Goal: Transaction & Acquisition: Obtain resource

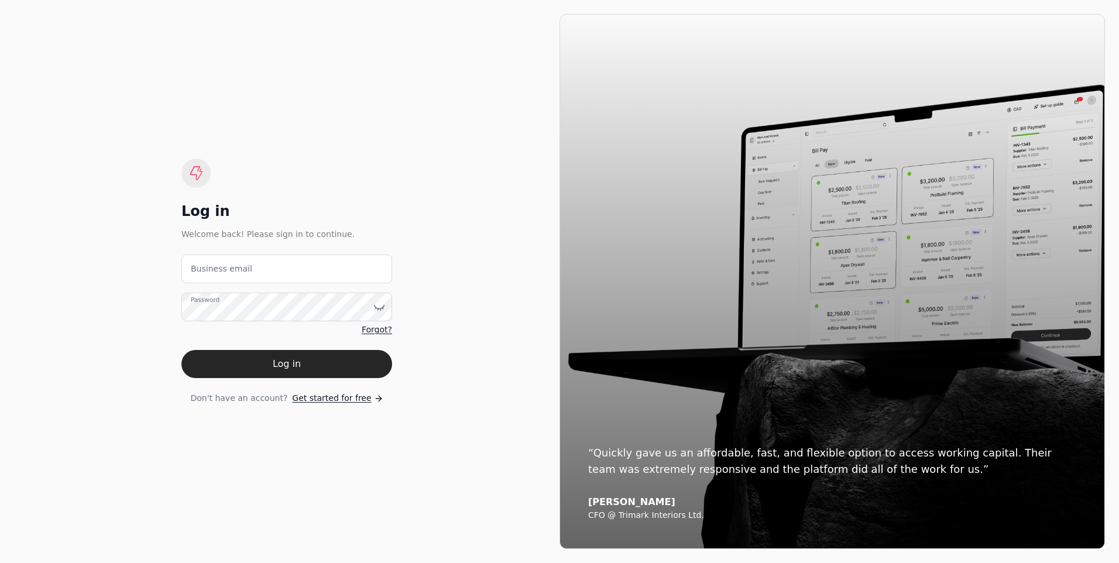
click at [218, 271] on label "Business email" at bounding box center [221, 269] width 61 height 12
click at [218, 271] on email "Business email" at bounding box center [286, 269] width 211 height 29
type email "[PERSON_NAME][EMAIL_ADDRESS][DOMAIN_NAME]"
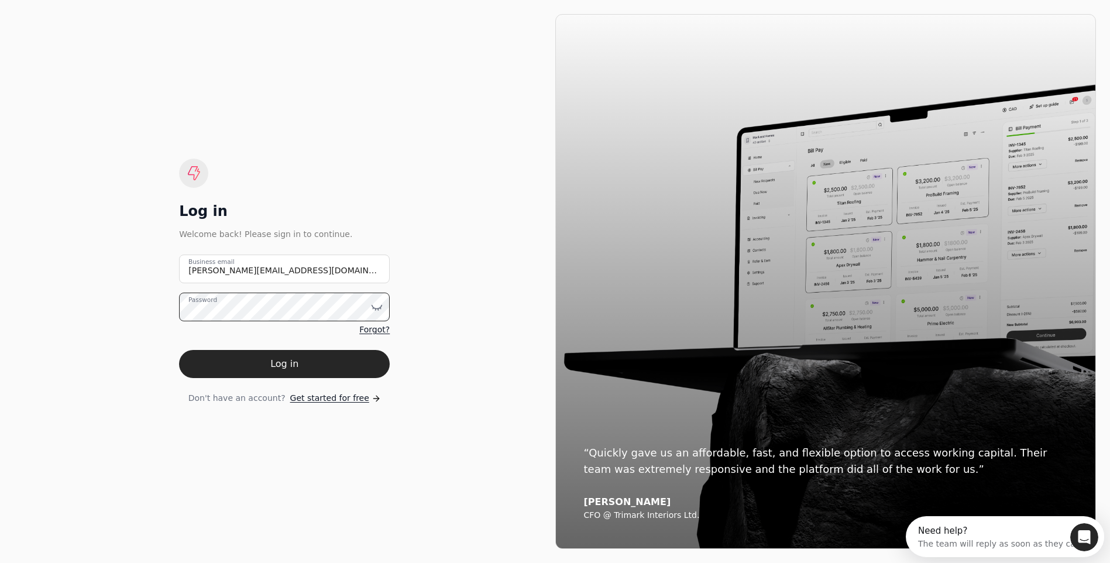
click at [179, 350] on button "Log in" at bounding box center [284, 364] width 211 height 28
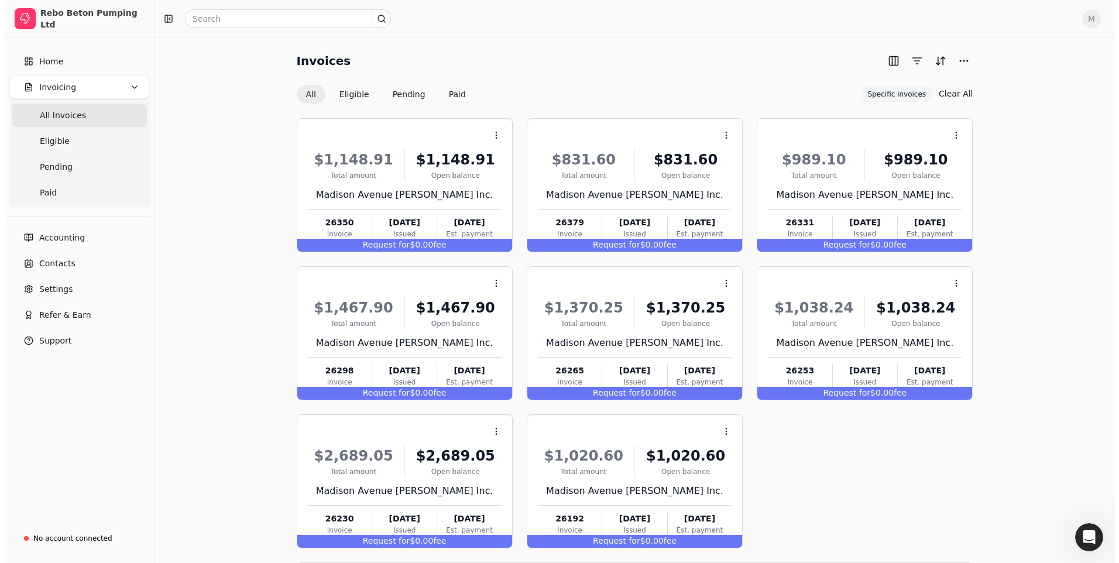
scroll to position [51, 0]
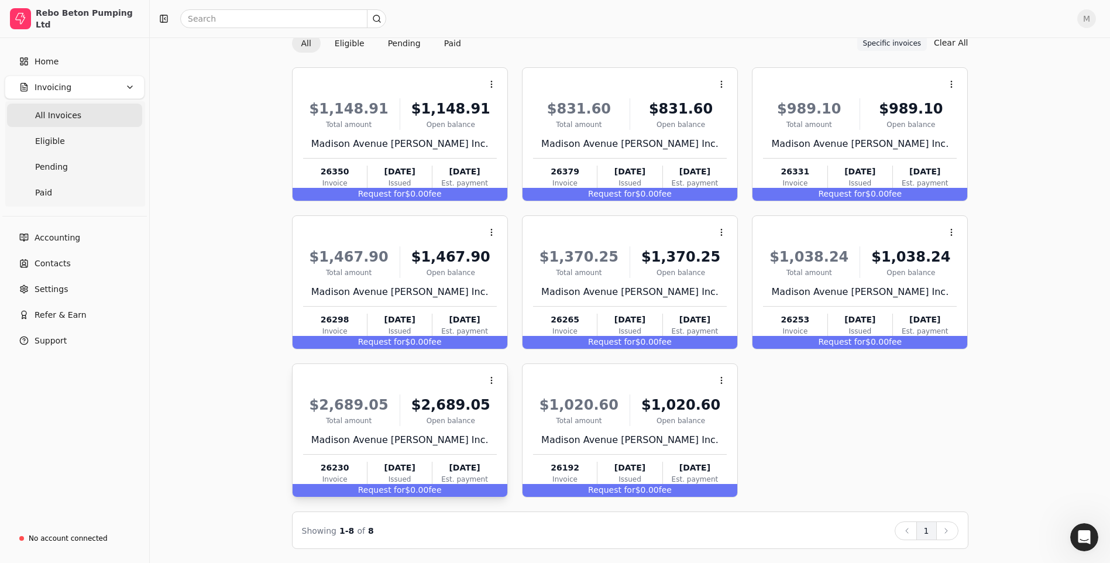
click at [409, 493] on div "Request for $0.00 fee" at bounding box center [400, 490] width 215 height 13
click at [659, 490] on span "fee" at bounding box center [665, 489] width 13 height 9
click at [428, 489] on span "fee" at bounding box center [434, 489] width 13 height 9
click at [419, 451] on div "$2,689.05 Total amount $2,689.05 Open [STREET_ADDRESS] [PERSON_NAME] Inc. 26230…" at bounding box center [400, 437] width 194 height 100
click at [513, 407] on span "Open" at bounding box center [510, 409] width 22 height 12
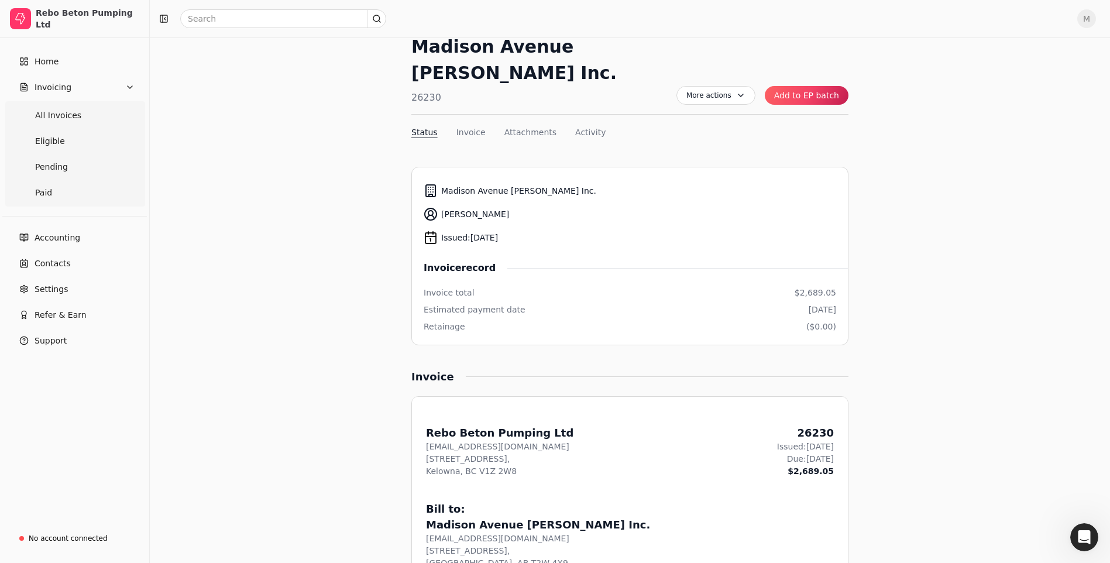
click at [805, 86] on button "Add to EP batch" at bounding box center [807, 95] width 84 height 19
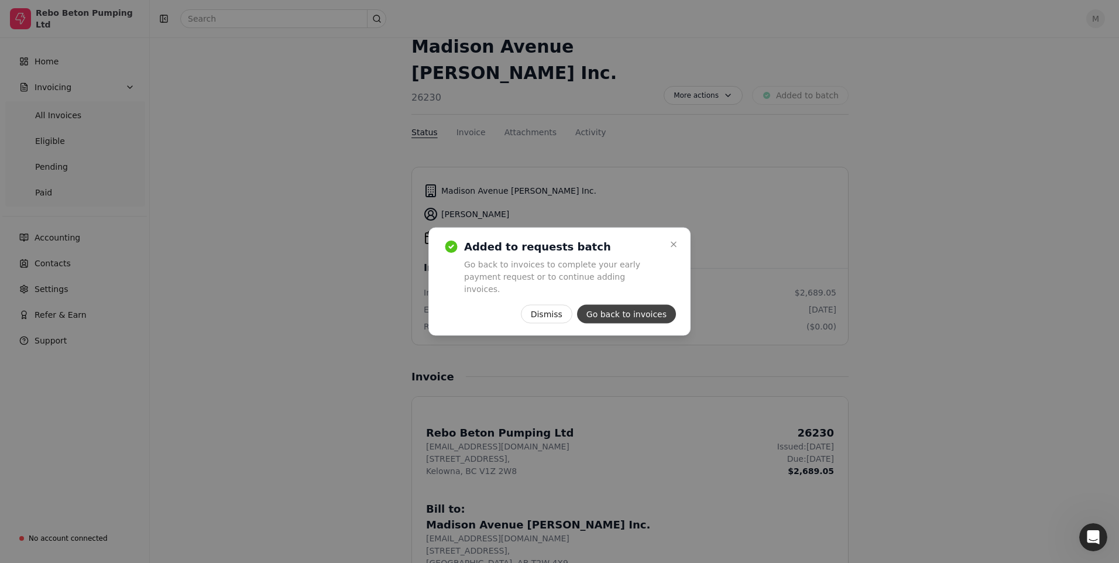
click at [620, 308] on button "Go back to invoices" at bounding box center [626, 314] width 99 height 19
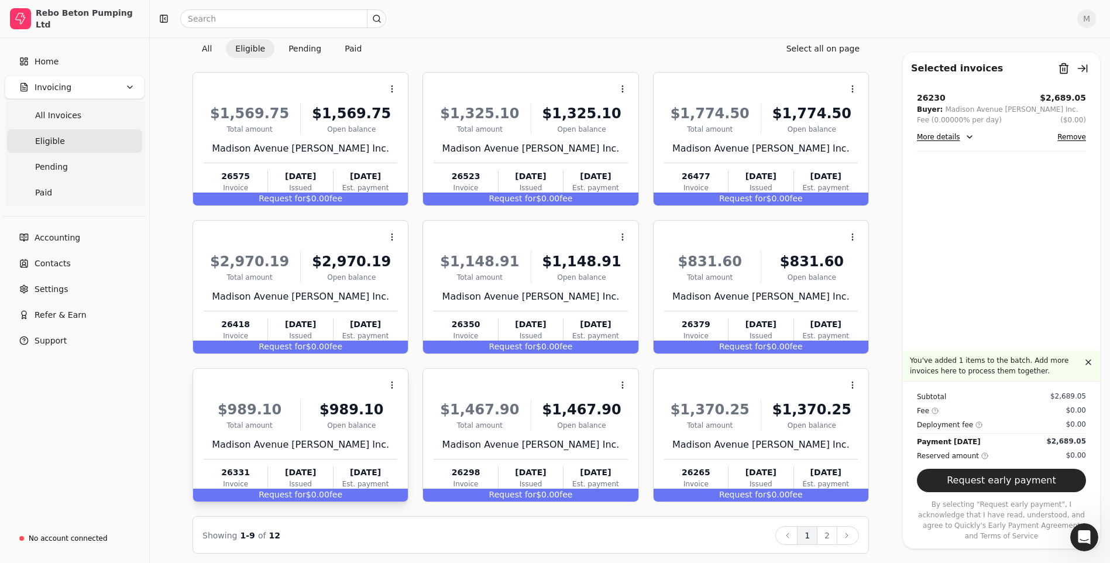
scroll to position [50, 0]
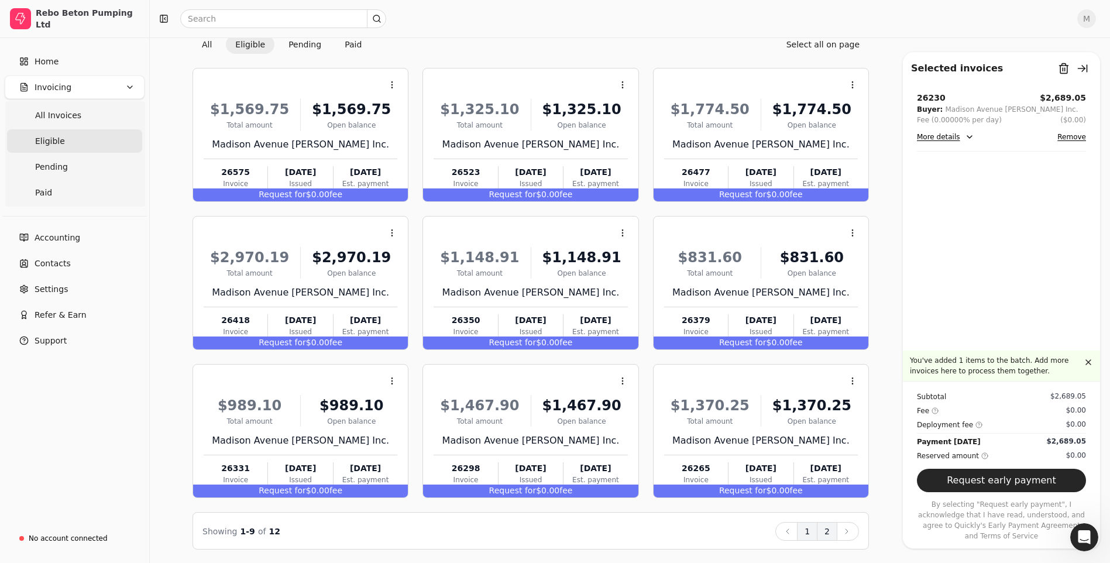
click at [829, 530] on button "2" at bounding box center [827, 531] width 20 height 19
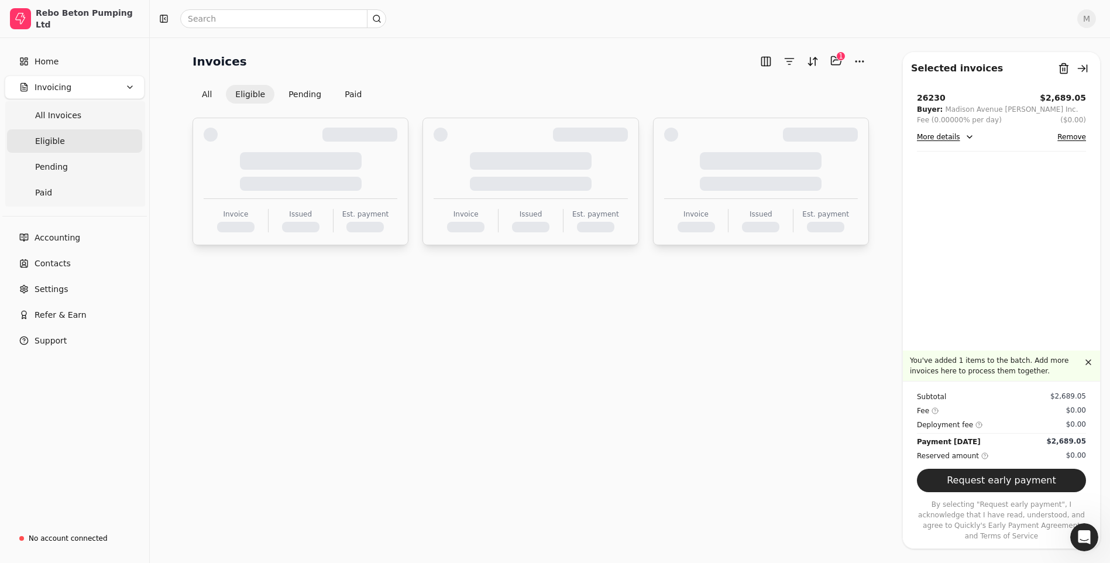
scroll to position [0, 0]
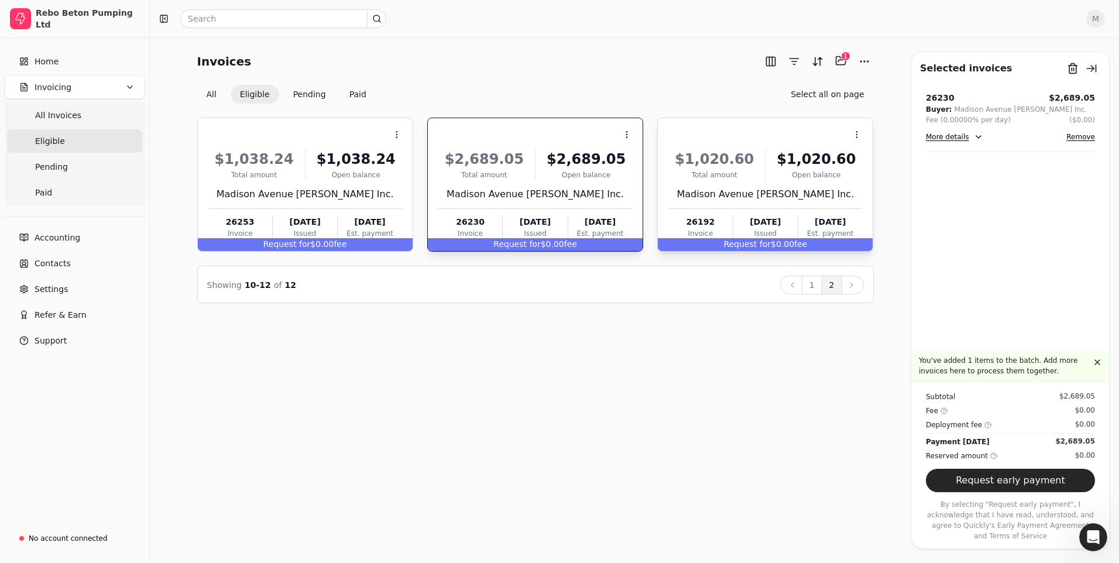
click at [788, 177] on div "Open balance" at bounding box center [816, 175] width 92 height 11
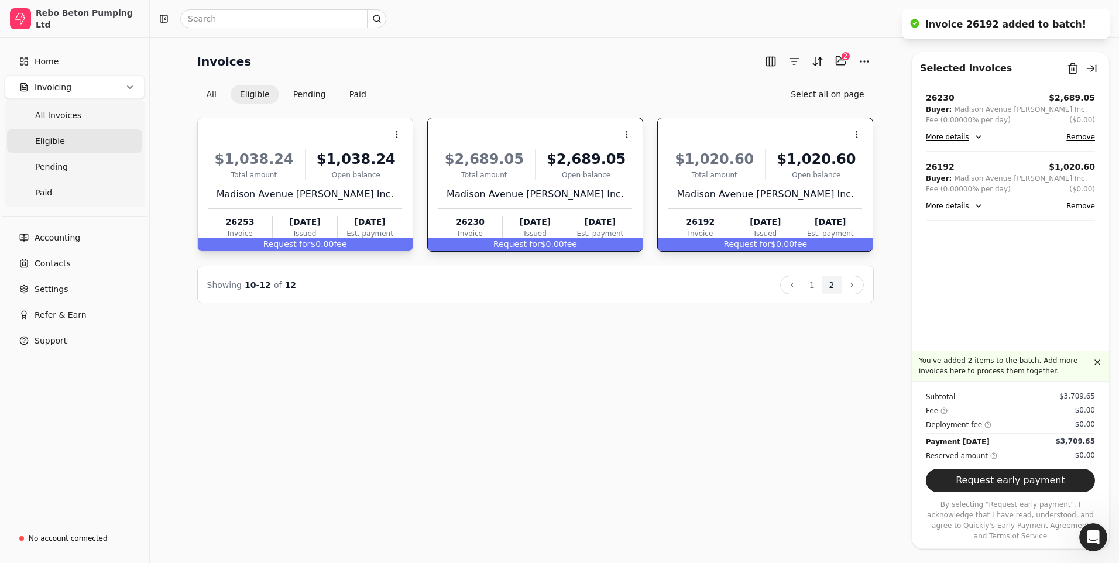
click at [283, 190] on div "Madison Avenue [PERSON_NAME] Inc." at bounding box center [305, 194] width 194 height 14
click at [808, 287] on button "1" at bounding box center [812, 285] width 20 height 19
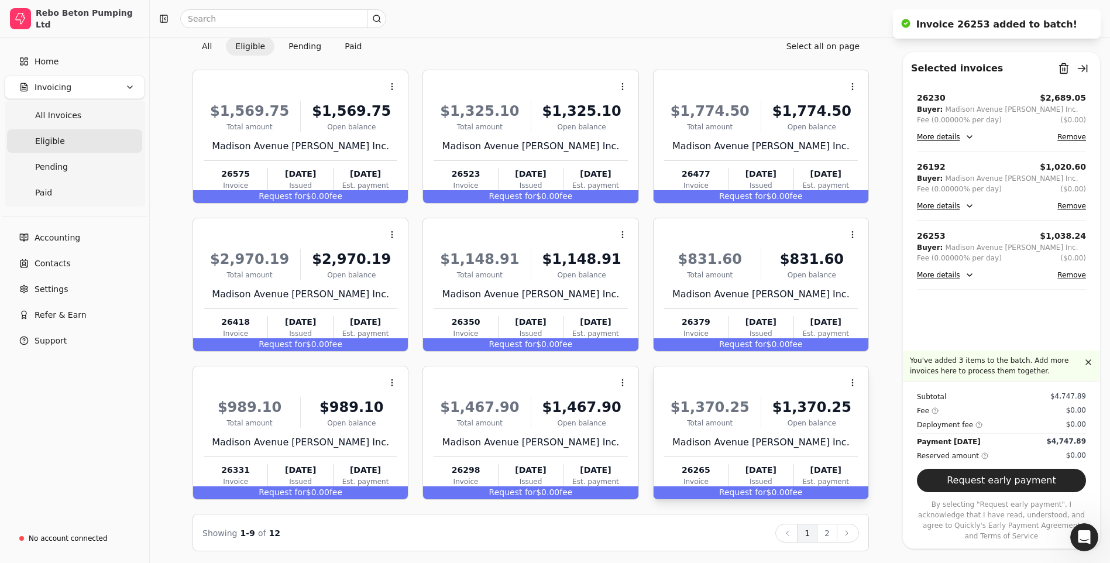
scroll to position [50, 0]
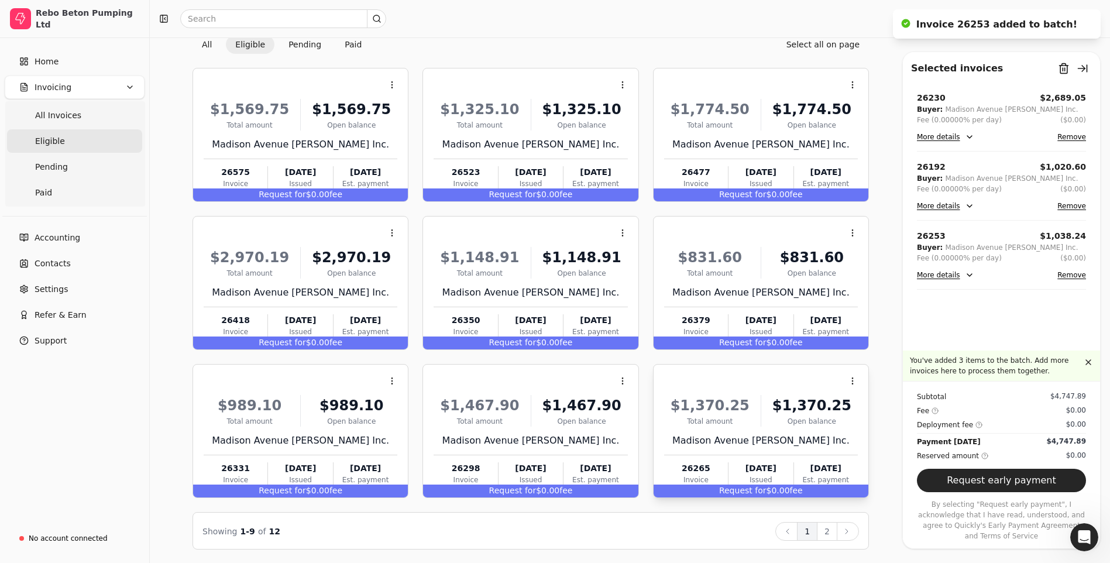
click at [789, 428] on div "$1,370.25 Total amount $1,370.25 Open [STREET_ADDRESS] [PERSON_NAME] Inc. 26265…" at bounding box center [761, 438] width 194 height 100
click at [554, 435] on div "Madison Avenue [PERSON_NAME] Inc." at bounding box center [531, 441] width 194 height 14
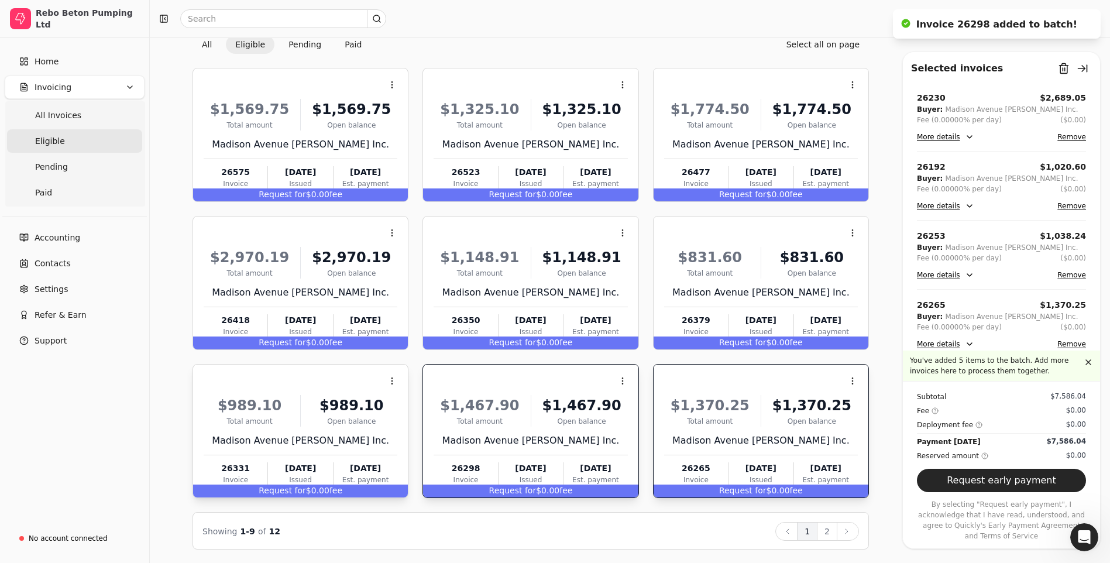
click at [328, 437] on div "Madison Avenue [PERSON_NAME] Inc." at bounding box center [301, 441] width 194 height 14
click at [727, 286] on div "Madison Avenue [PERSON_NAME] Inc." at bounding box center [761, 293] width 194 height 14
click at [560, 292] on div "Madison Avenue [PERSON_NAME] Inc." at bounding box center [531, 293] width 194 height 14
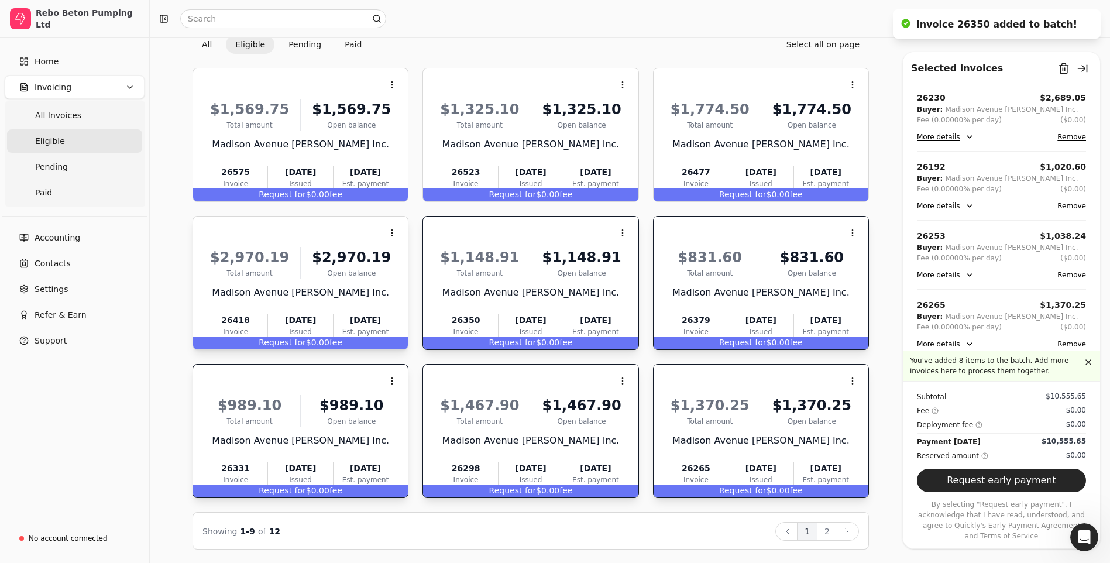
click at [320, 300] on div "$2,970.19 Total amount $2,970.19 Open [STREET_ADDRESS] [PERSON_NAME] Inc. 26418…" at bounding box center [301, 290] width 194 height 100
click at [1002, 492] on button "Request early payment" at bounding box center [1001, 480] width 169 height 23
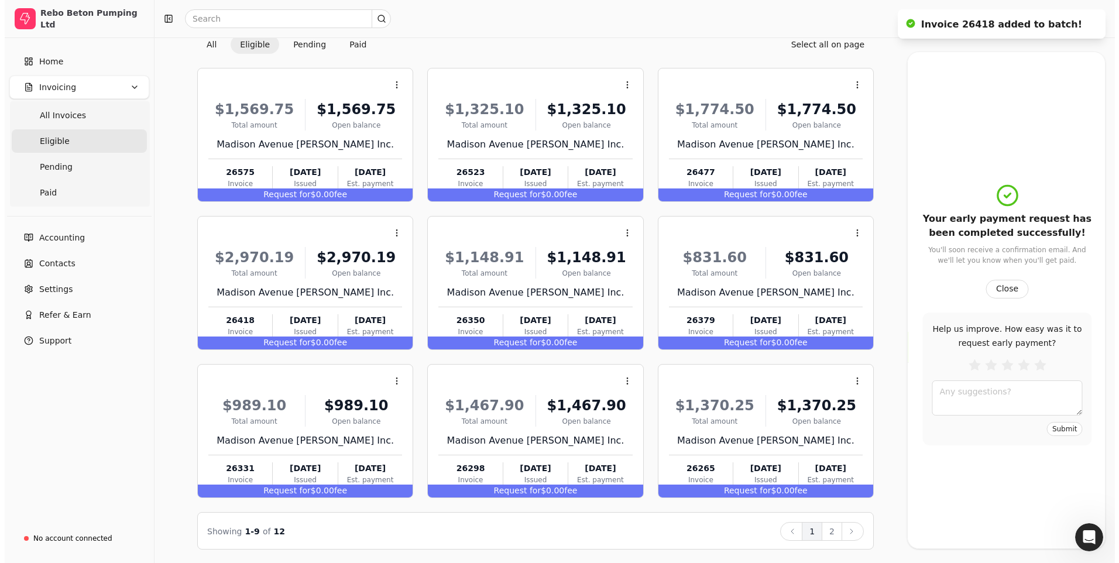
scroll to position [0, 0]
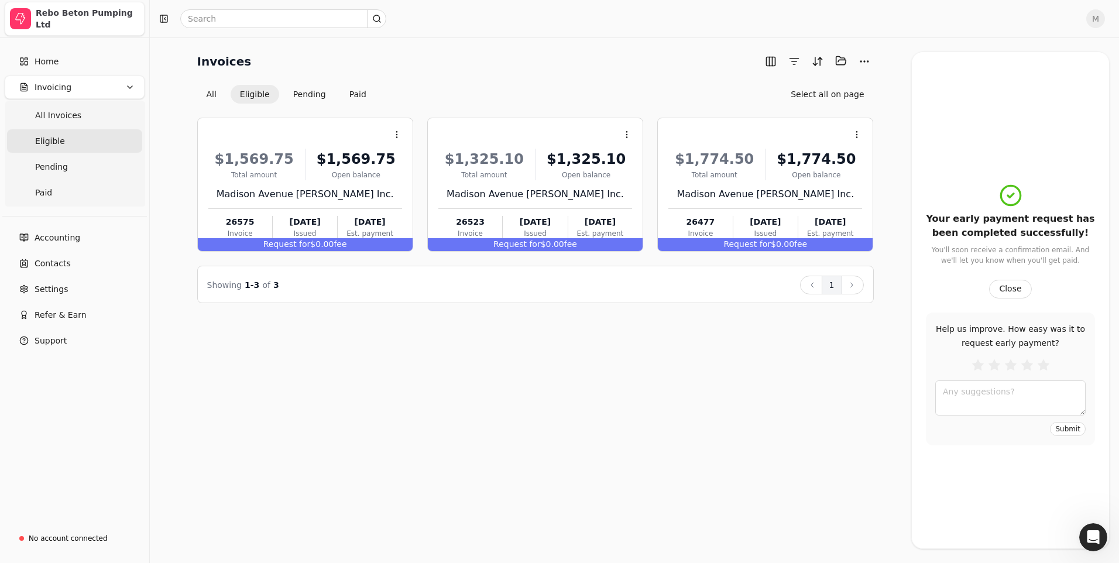
click at [84, 16] on div "Rebo Beton Pumping Ltd" at bounding box center [88, 18] width 104 height 23
click at [127, 86] on icon "button" at bounding box center [129, 87] width 9 height 9
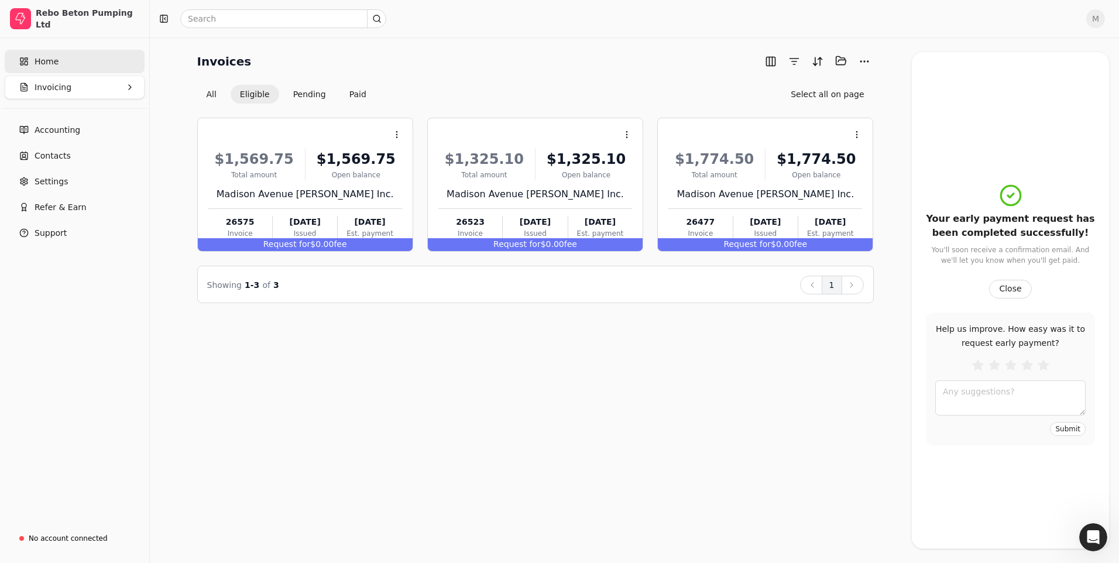
click at [44, 63] on span "Home" at bounding box center [47, 62] width 24 height 12
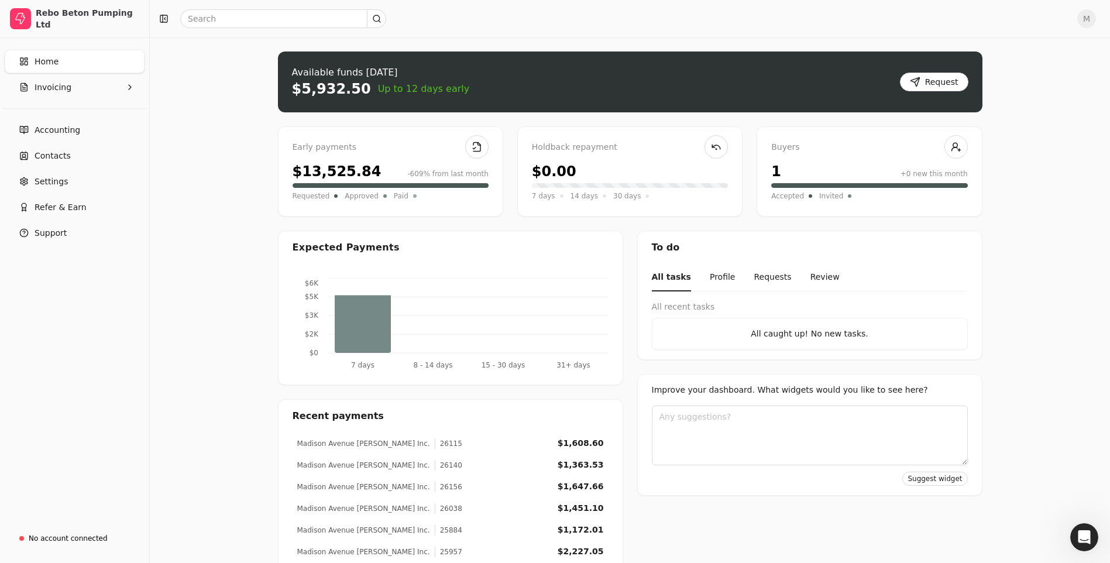
click at [1096, 16] on span "M" at bounding box center [1086, 18] width 19 height 19
click at [1021, 84] on span "Sign Out" at bounding box center [1014, 88] width 35 height 12
